Goal: Check status

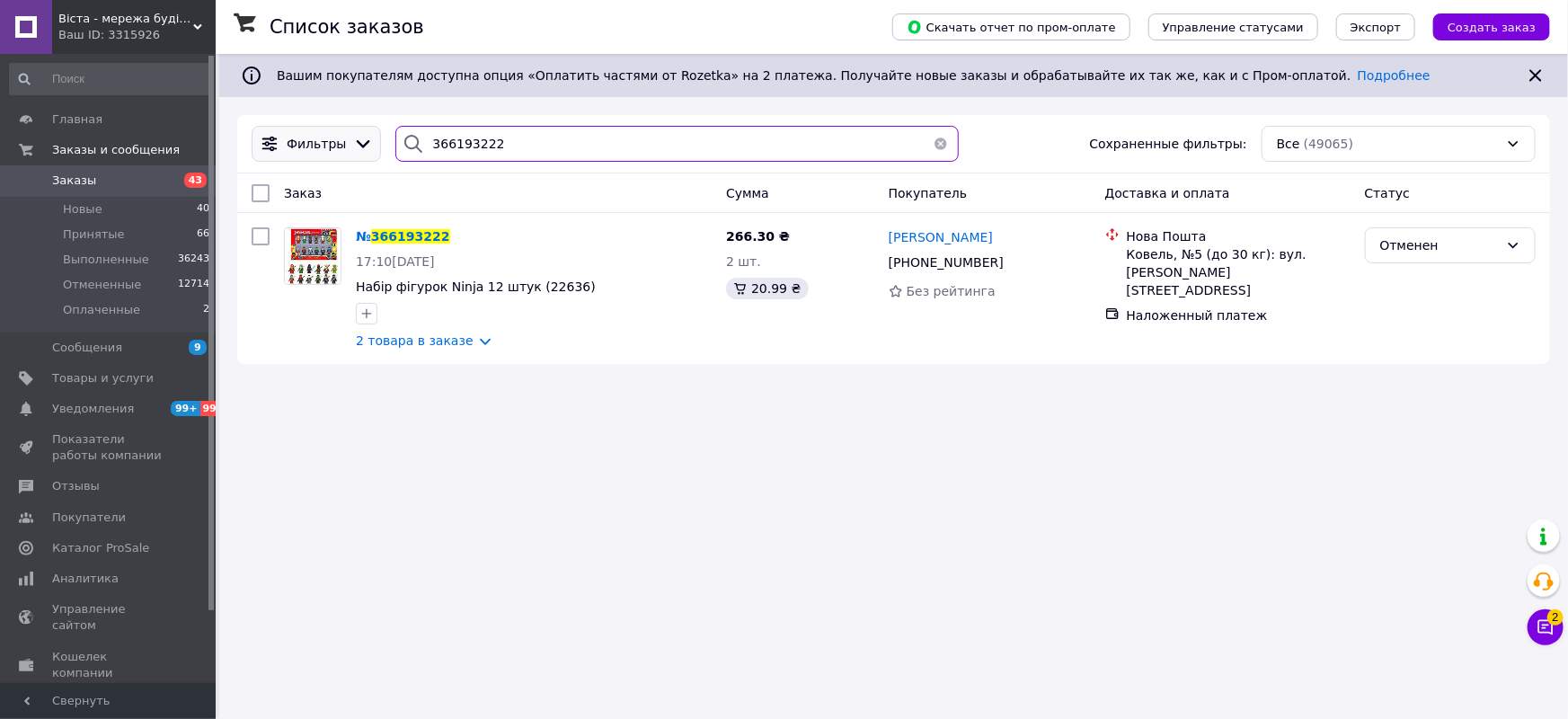
drag, startPoint x: 482, startPoint y: 142, endPoint x: 296, endPoint y: 148, distance: 186.1
click at [304, 144] on div "Фильтры 366193222 Сохраненные фильтры: Все (49065)" at bounding box center [893, 144] width 1298 height 36
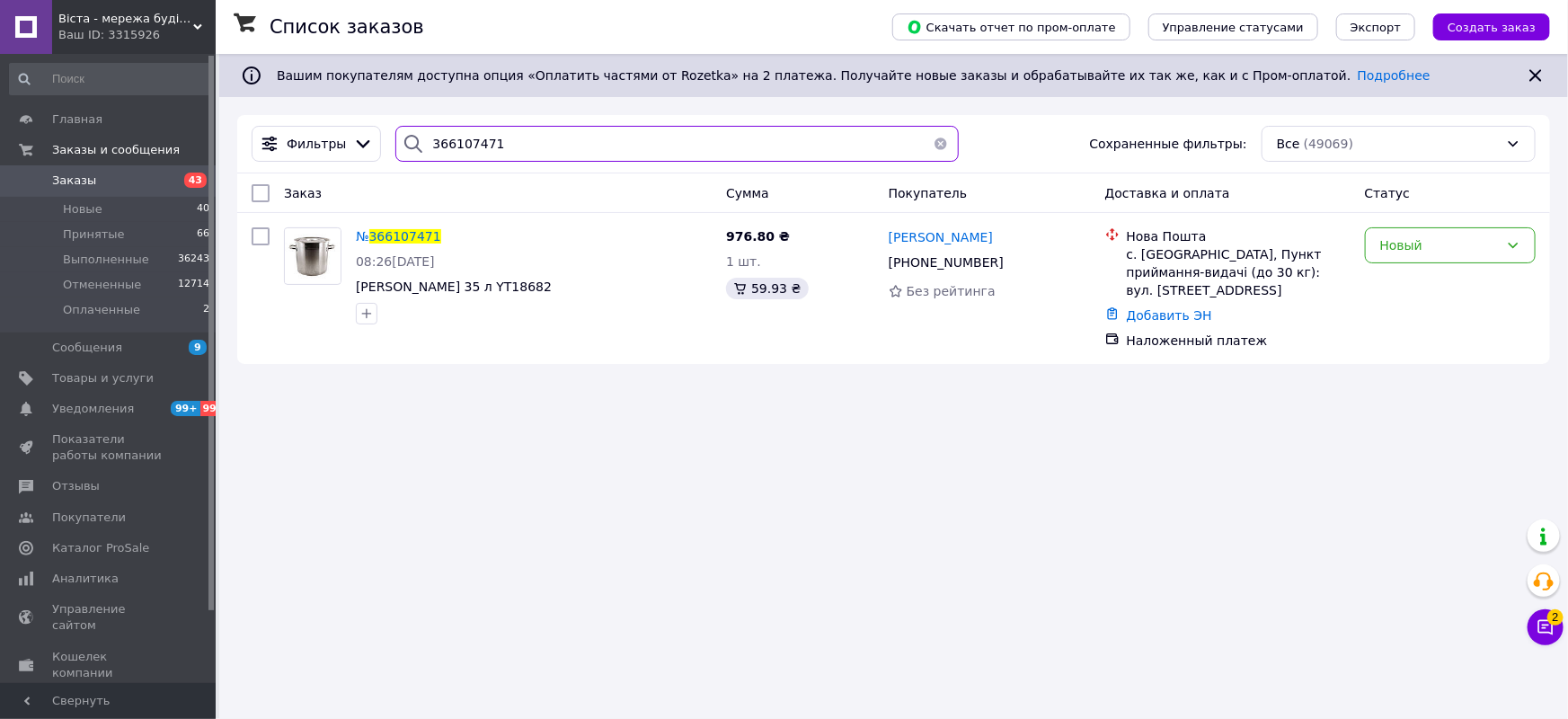
type input "366107471"
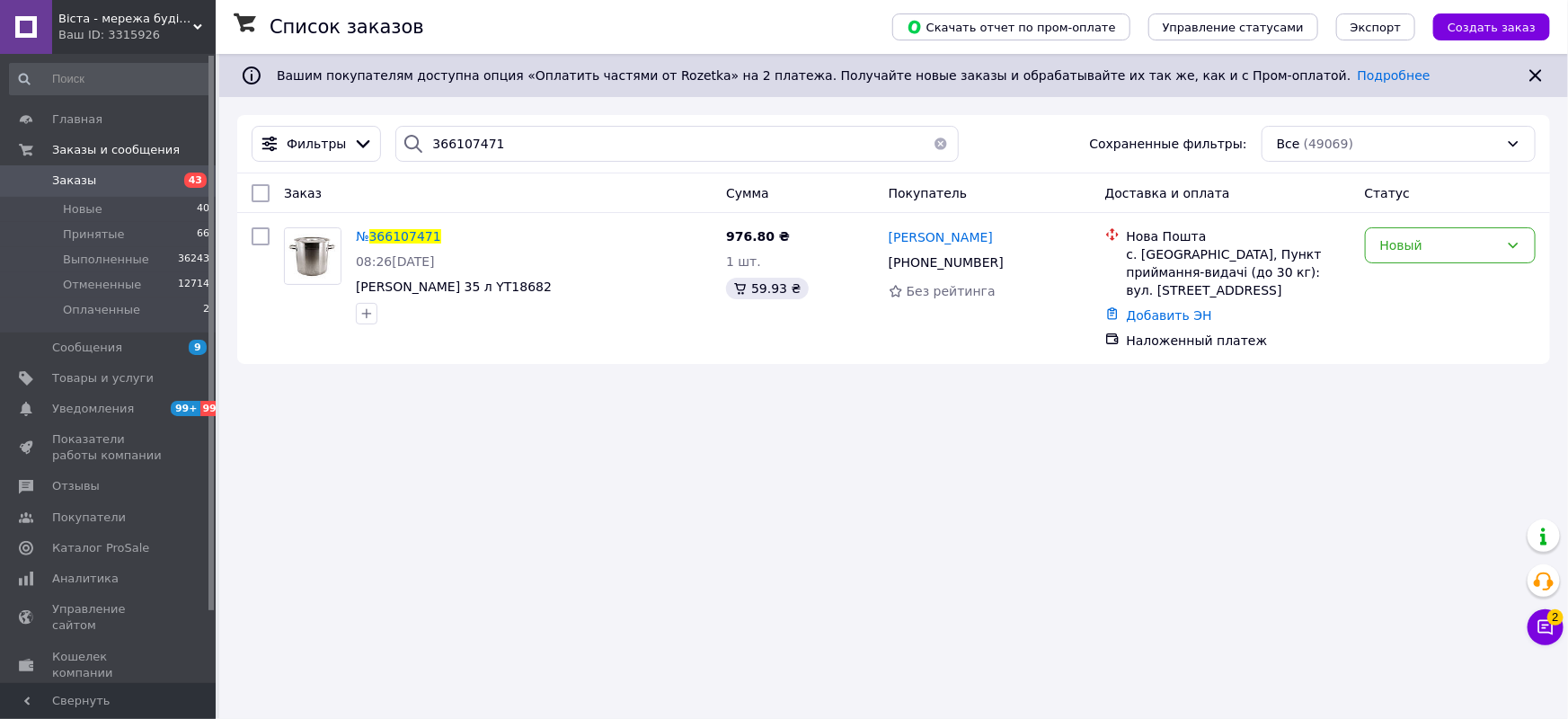
drag, startPoint x: 128, startPoint y: 17, endPoint x: 125, endPoint y: 151, distance: 134.0
click at [128, 16] on span "Віста - мережа будівельно-господарчих маркетів" at bounding box center [126, 19] width 135 height 16
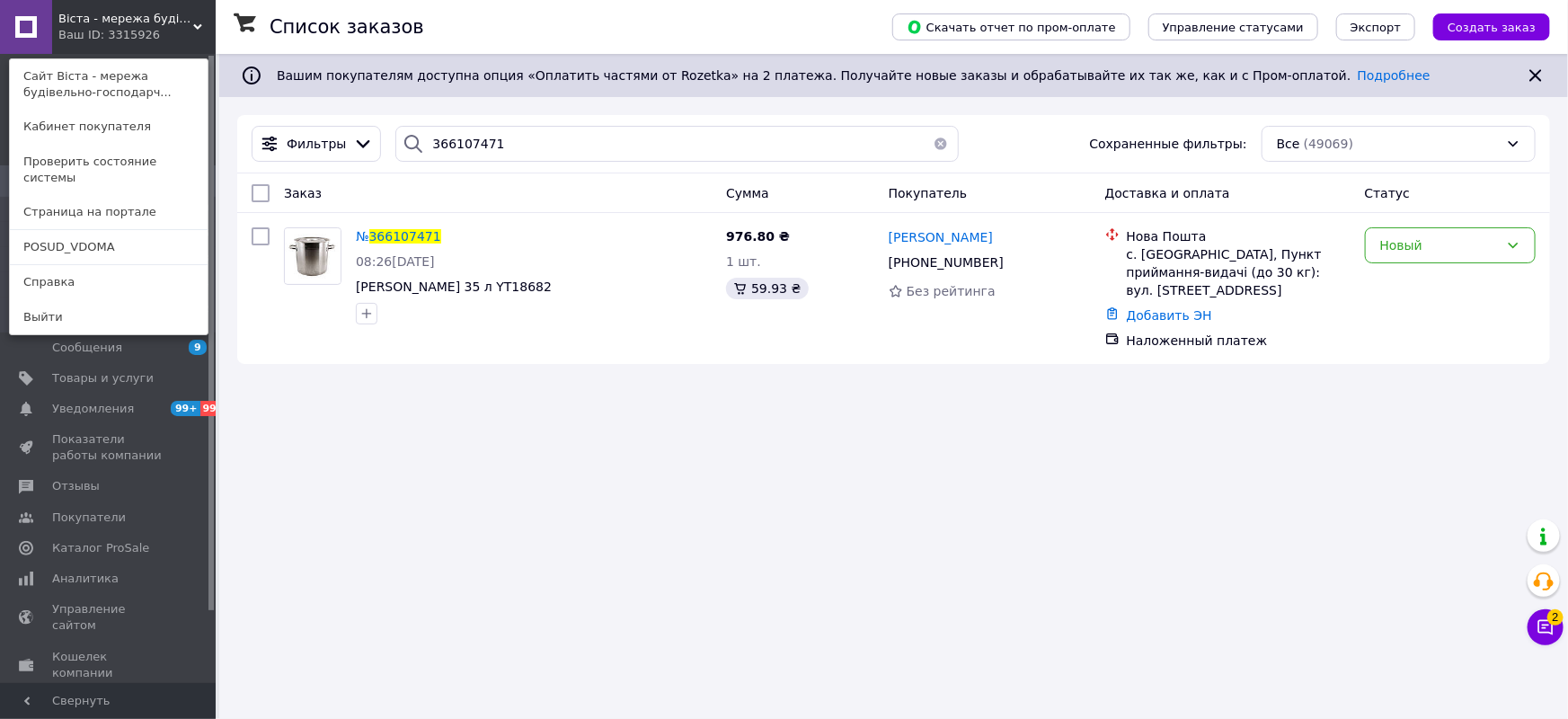
click at [71, 231] on link "POSUD_VDOMA" at bounding box center [109, 247] width 197 height 34
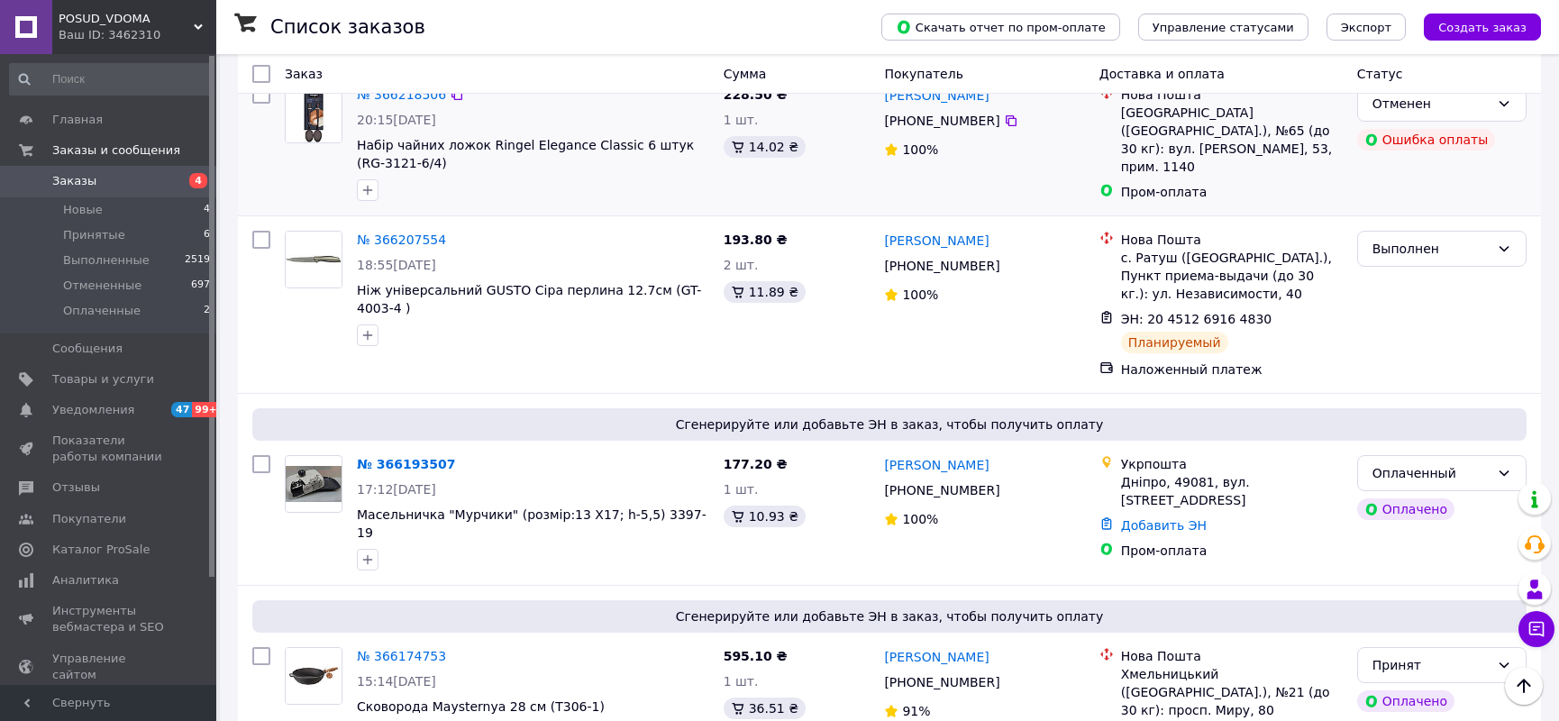
scroll to position [1638, 0]
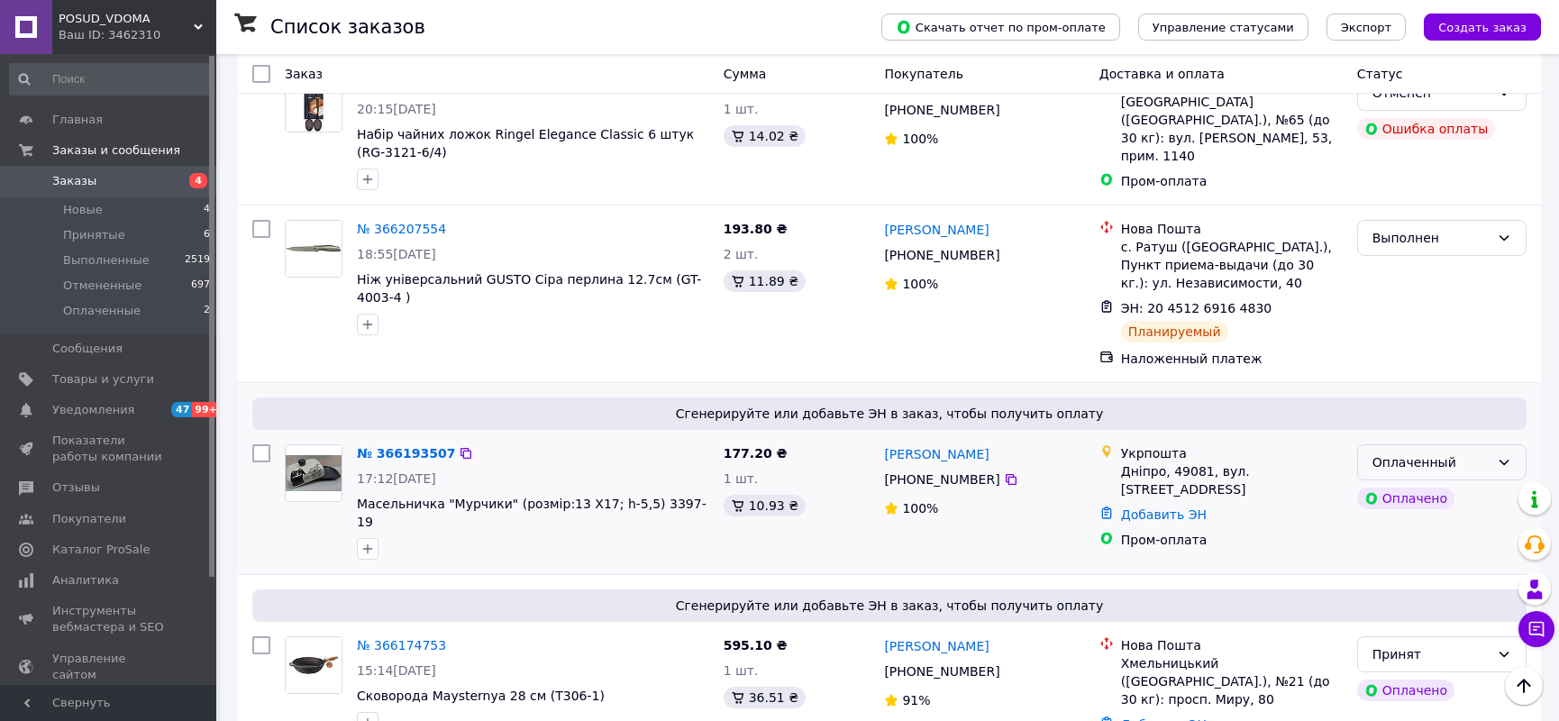
drag, startPoint x: 1498, startPoint y: 337, endPoint x: 1482, endPoint y: 350, distance: 20.6
click at [1498, 455] on icon at bounding box center [1504, 462] width 14 height 14
click at [1404, 378] on li "Принят" at bounding box center [1442, 376] width 168 height 32
click at [399, 446] on link "№ 366193507" at bounding box center [406, 453] width 98 height 14
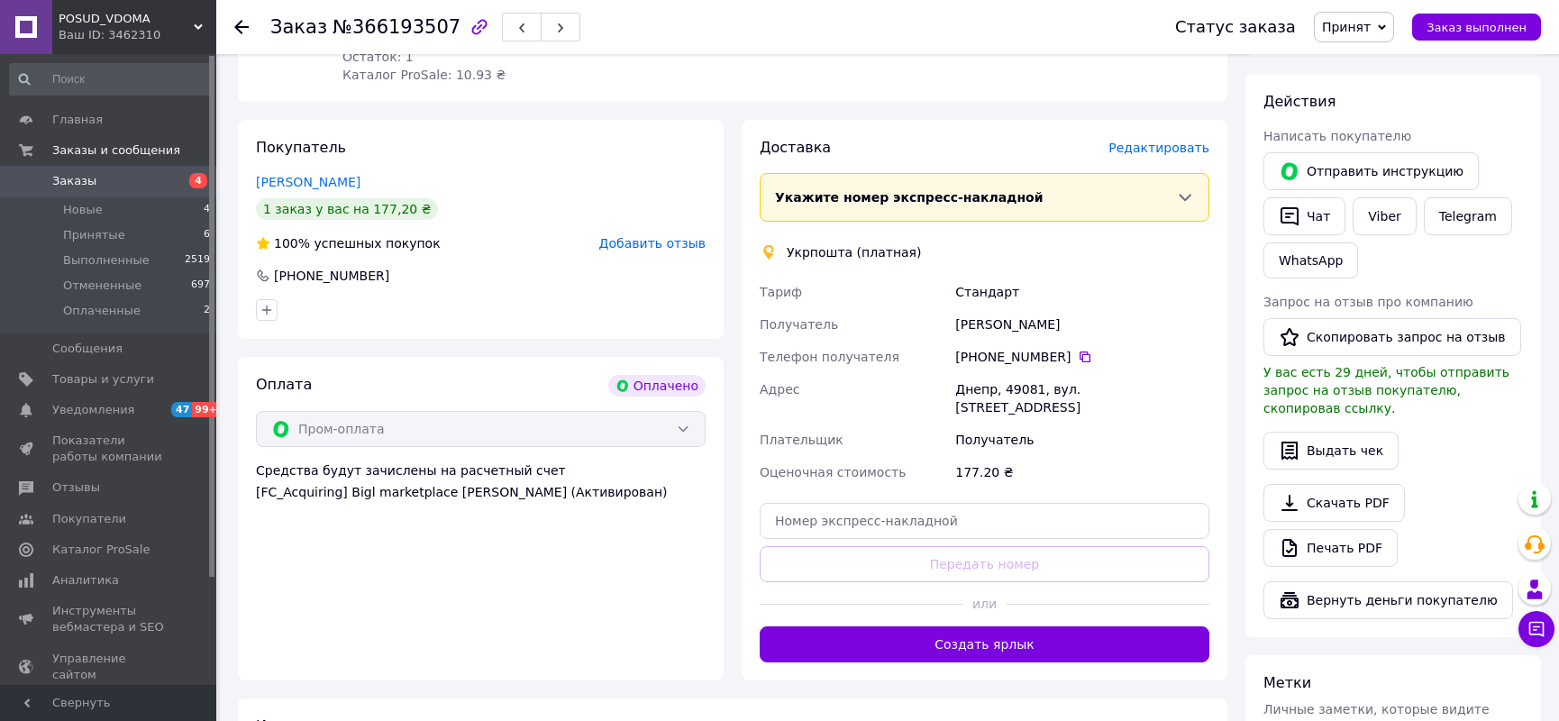
scroll to position [716, 0]
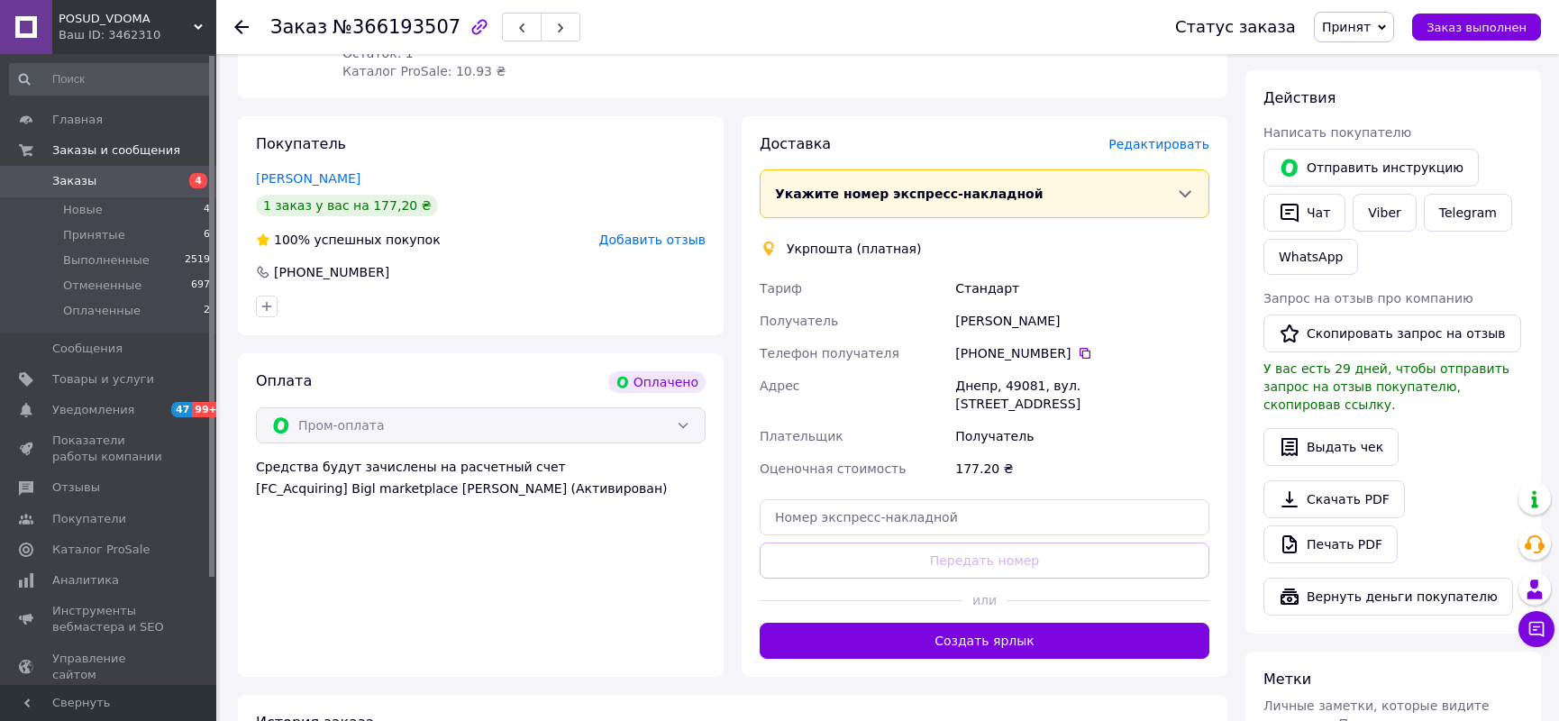
click at [242, 24] on icon at bounding box center [241, 27] width 14 height 14
